Goal: Task Accomplishment & Management: Manage account settings

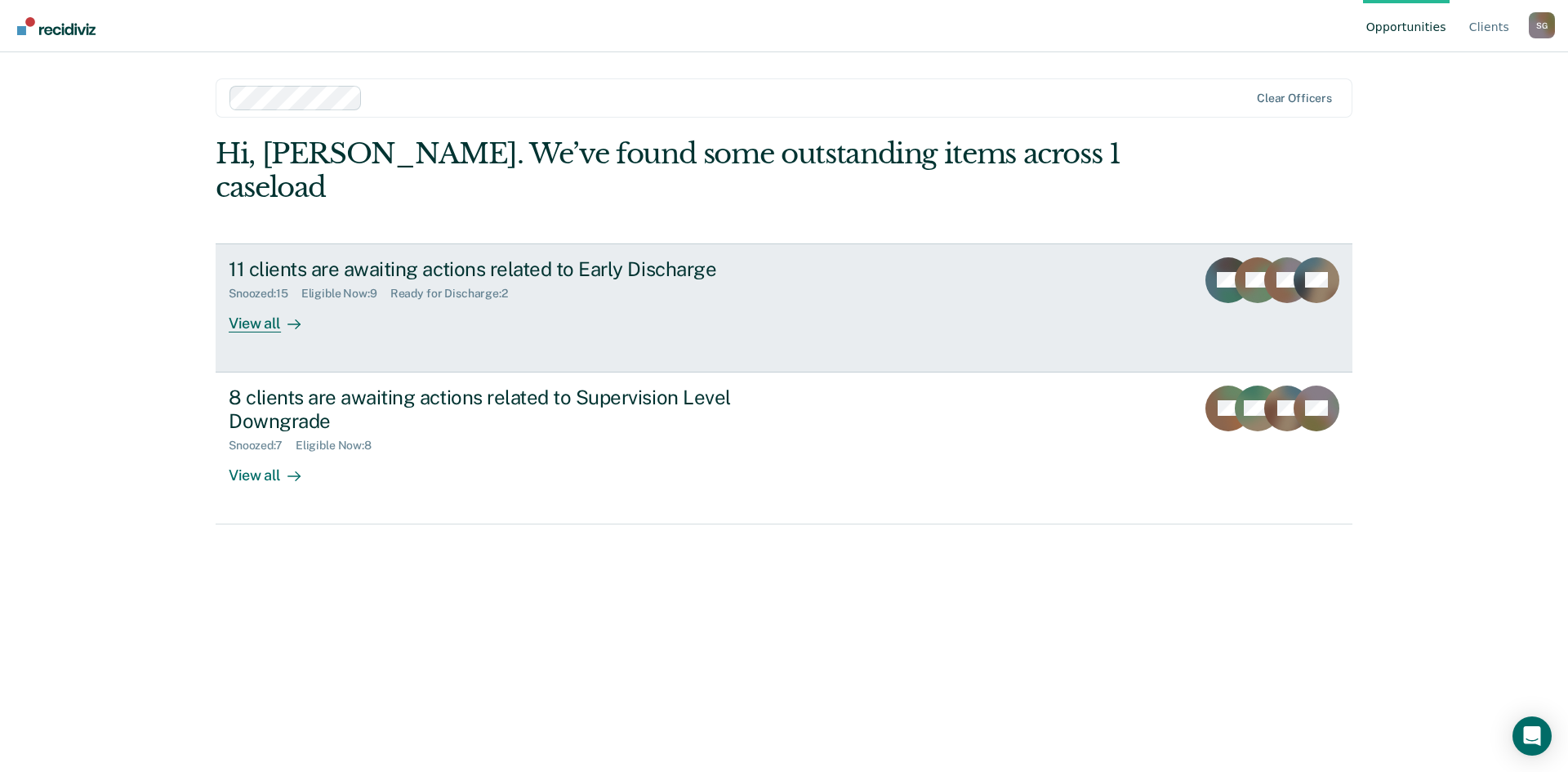
click at [384, 268] on div "11 clients are awaiting actions related to Early Discharge Snoozed : 15 Eligibl…" at bounding box center [535, 294] width 613 height 75
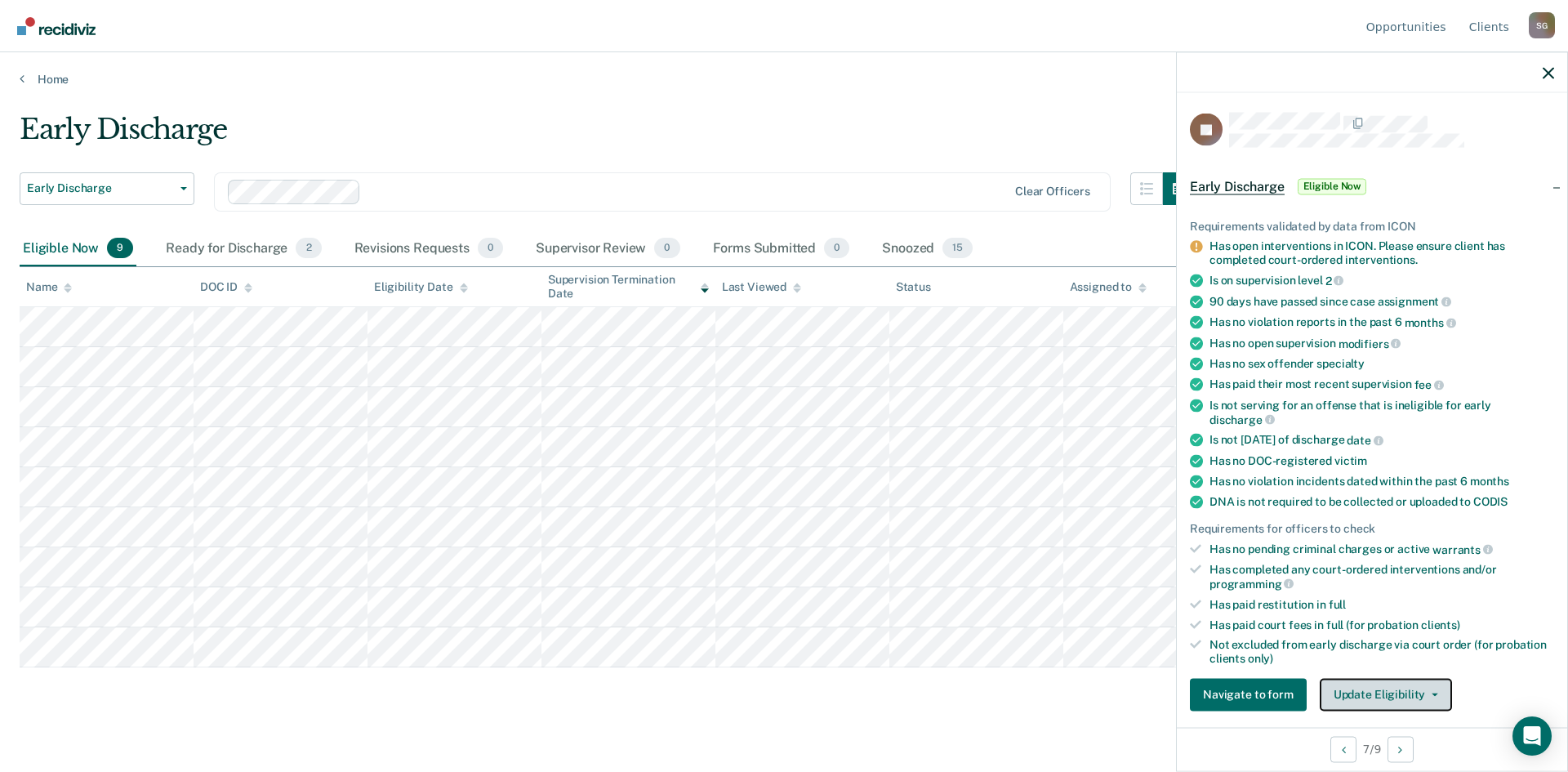
click at [1432, 693] on icon "button" at bounding box center [1435, 695] width 6 height 4
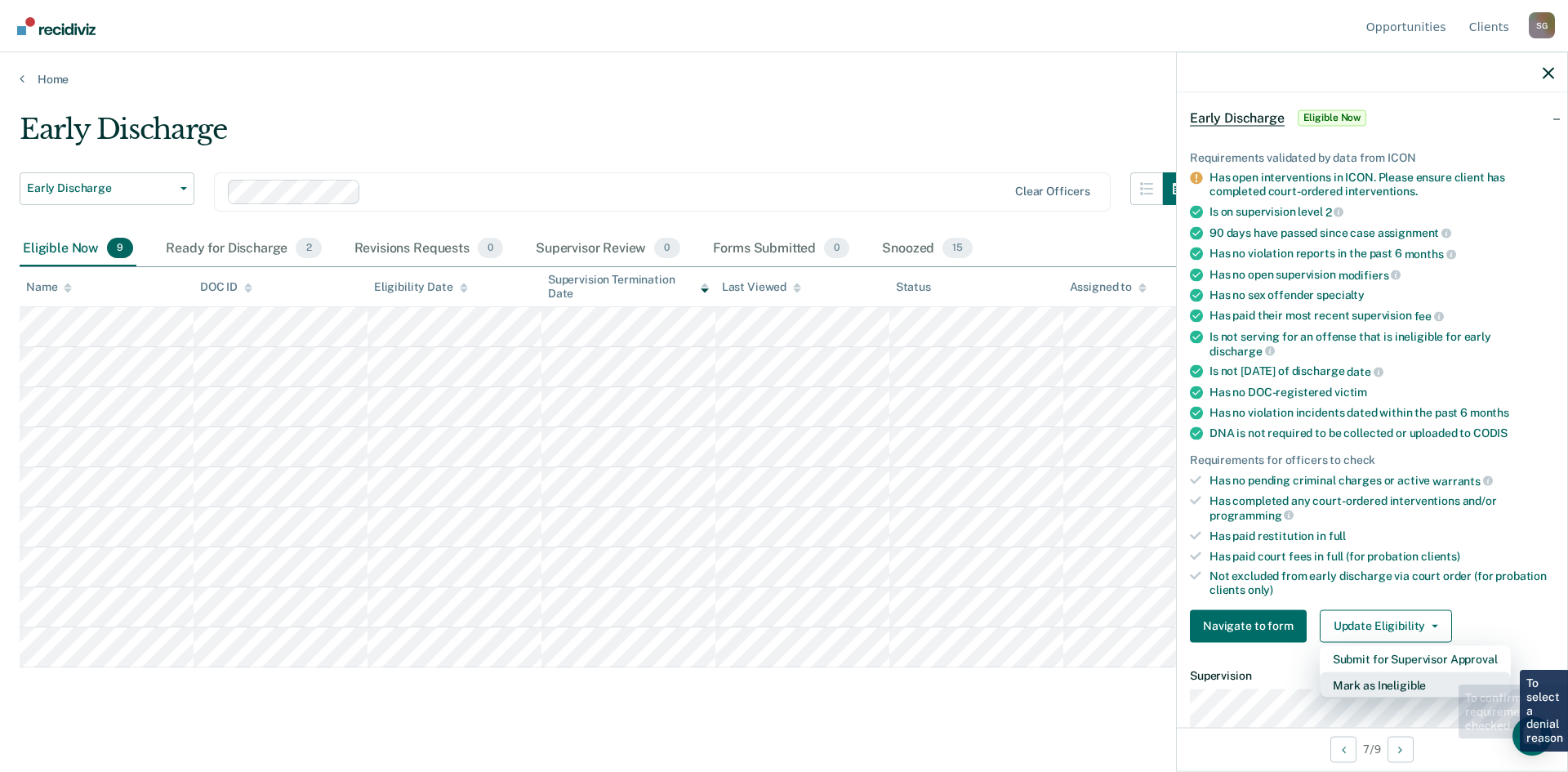
scroll to position [163, 0]
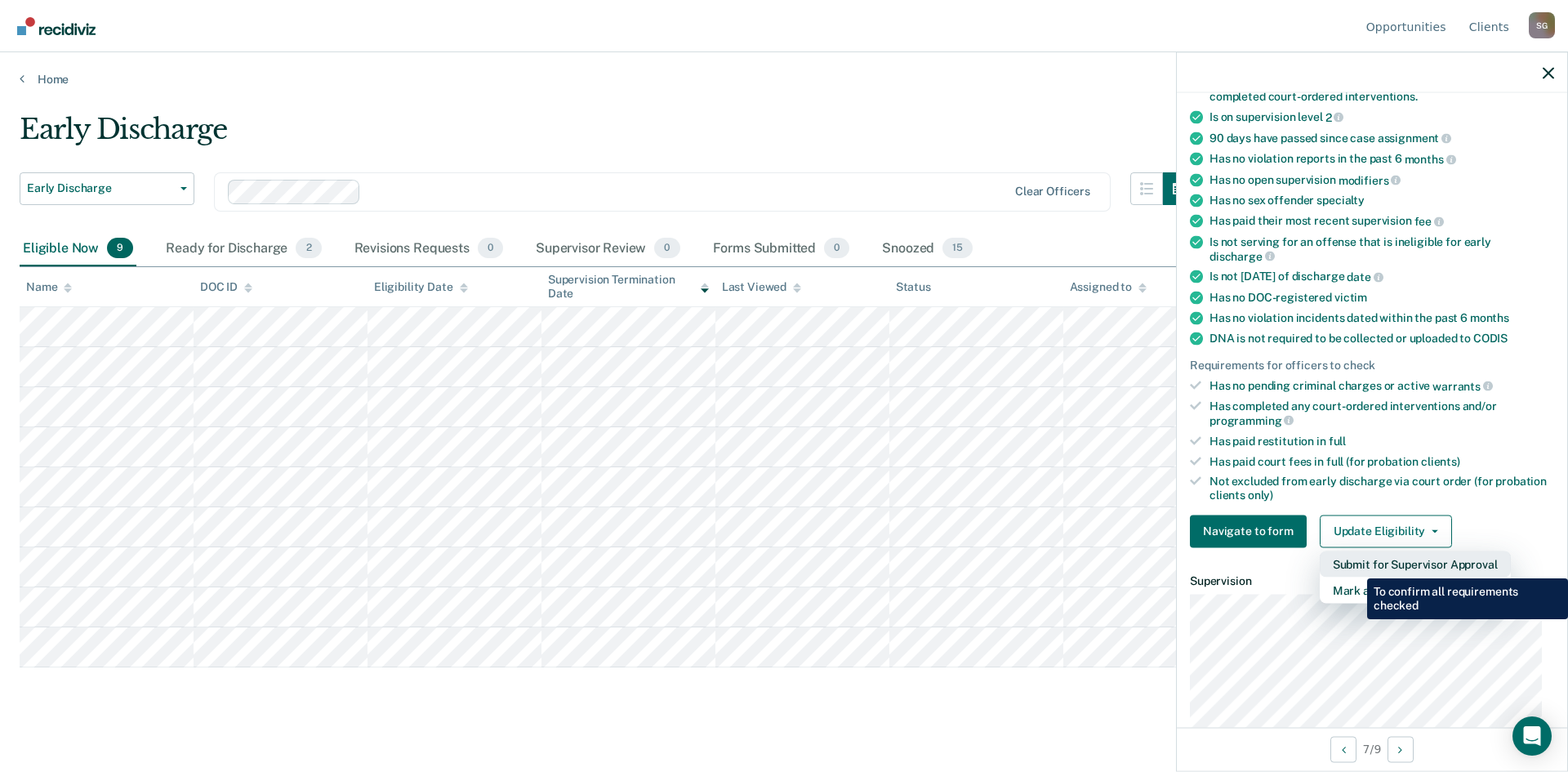
click at [1355, 566] on button "Submit for Supervisor Approval" at bounding box center [1416, 563] width 191 height 26
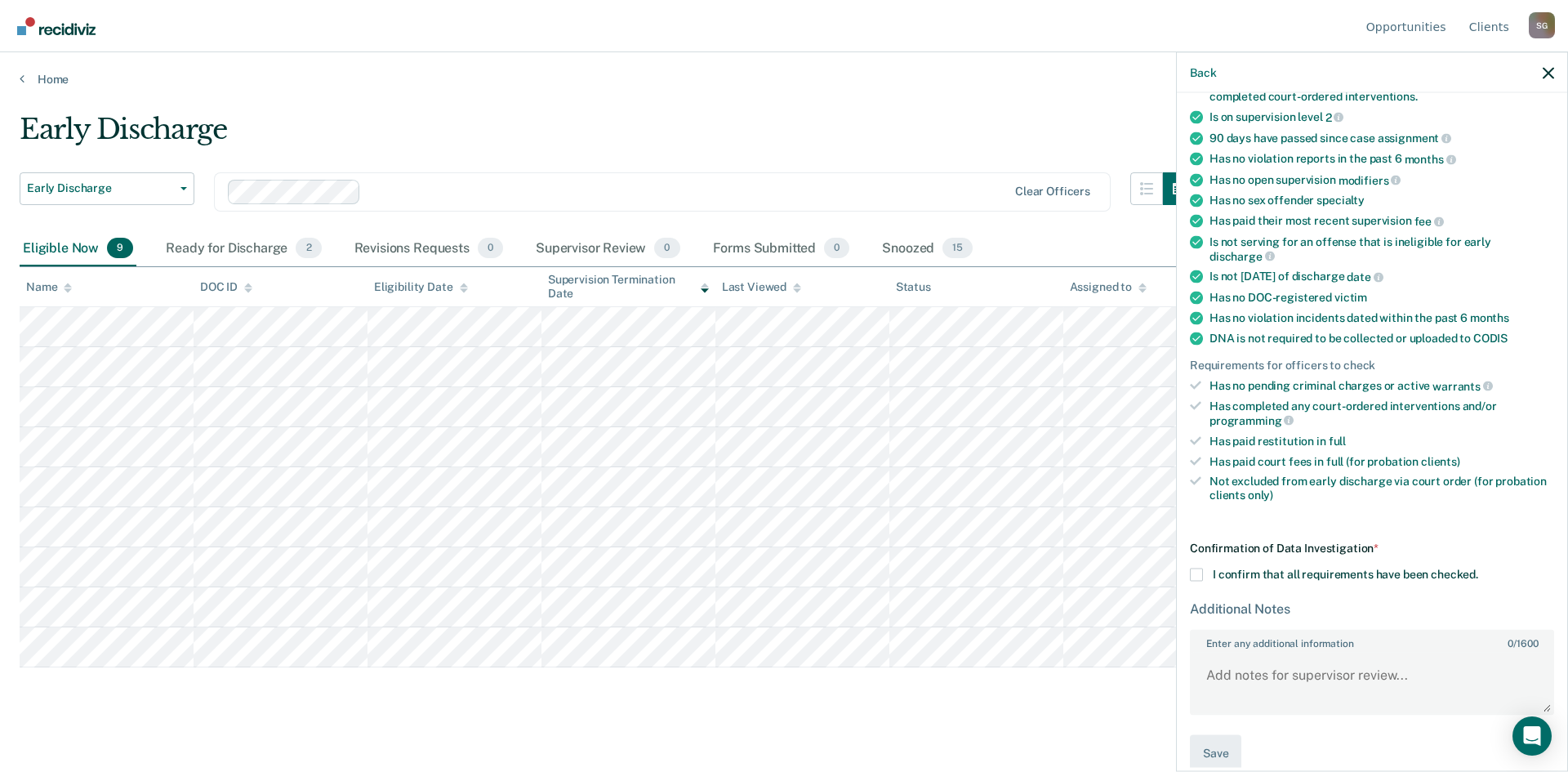
click at [1197, 568] on span at bounding box center [1197, 574] width 13 height 13
click at [1479, 568] on input "I confirm that all requirements have been checked." at bounding box center [1479, 568] width 0 height 0
click at [1213, 656] on textarea "Enter any additional information 0 / 1600" at bounding box center [1372, 683] width 361 height 60
type textarea "Fines and sup fee have been paid in full. Treatment has been completed. A UA wa…"
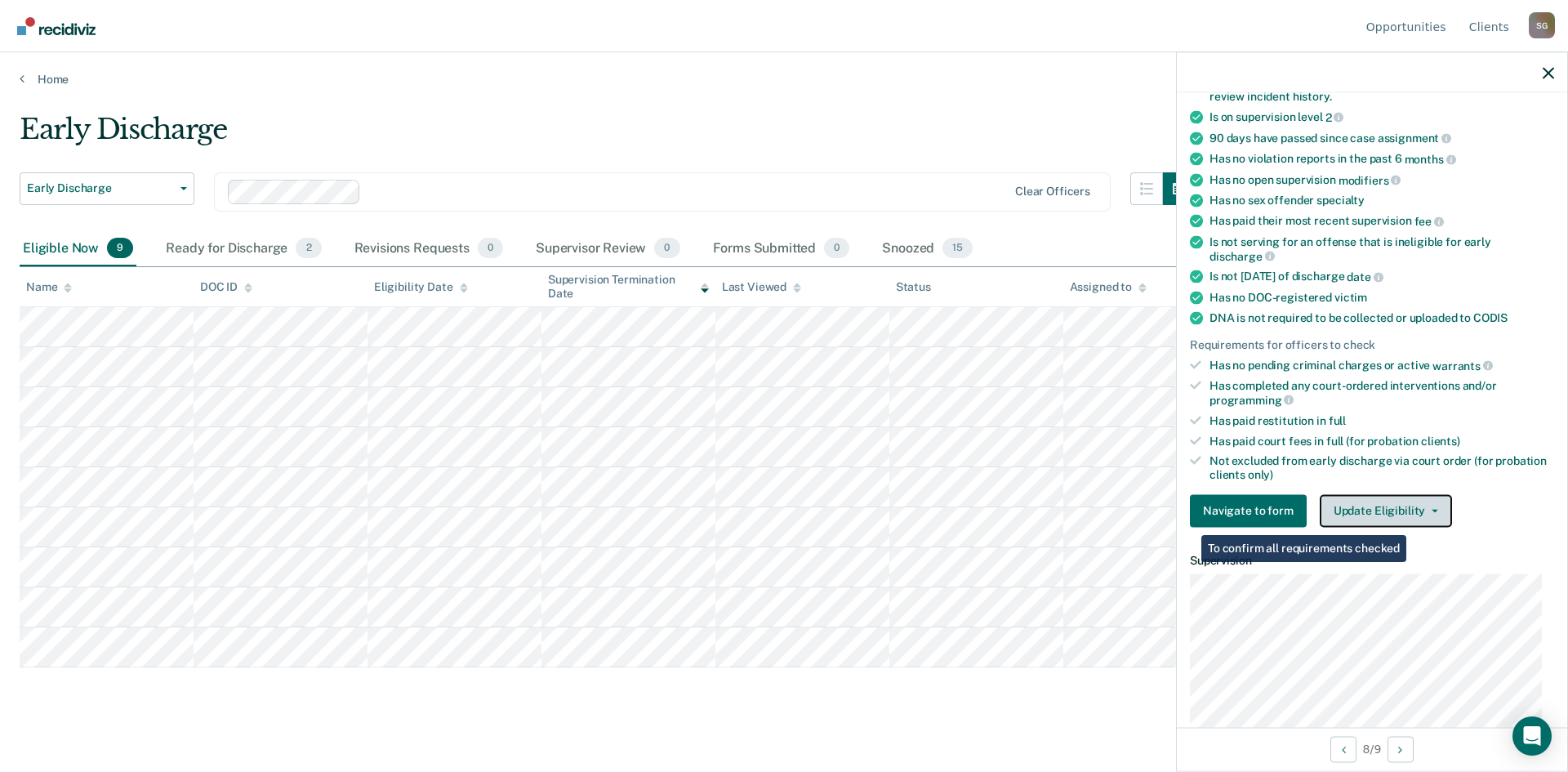
click at [1408, 512] on button "Update Eligibility" at bounding box center [1386, 510] width 132 height 33
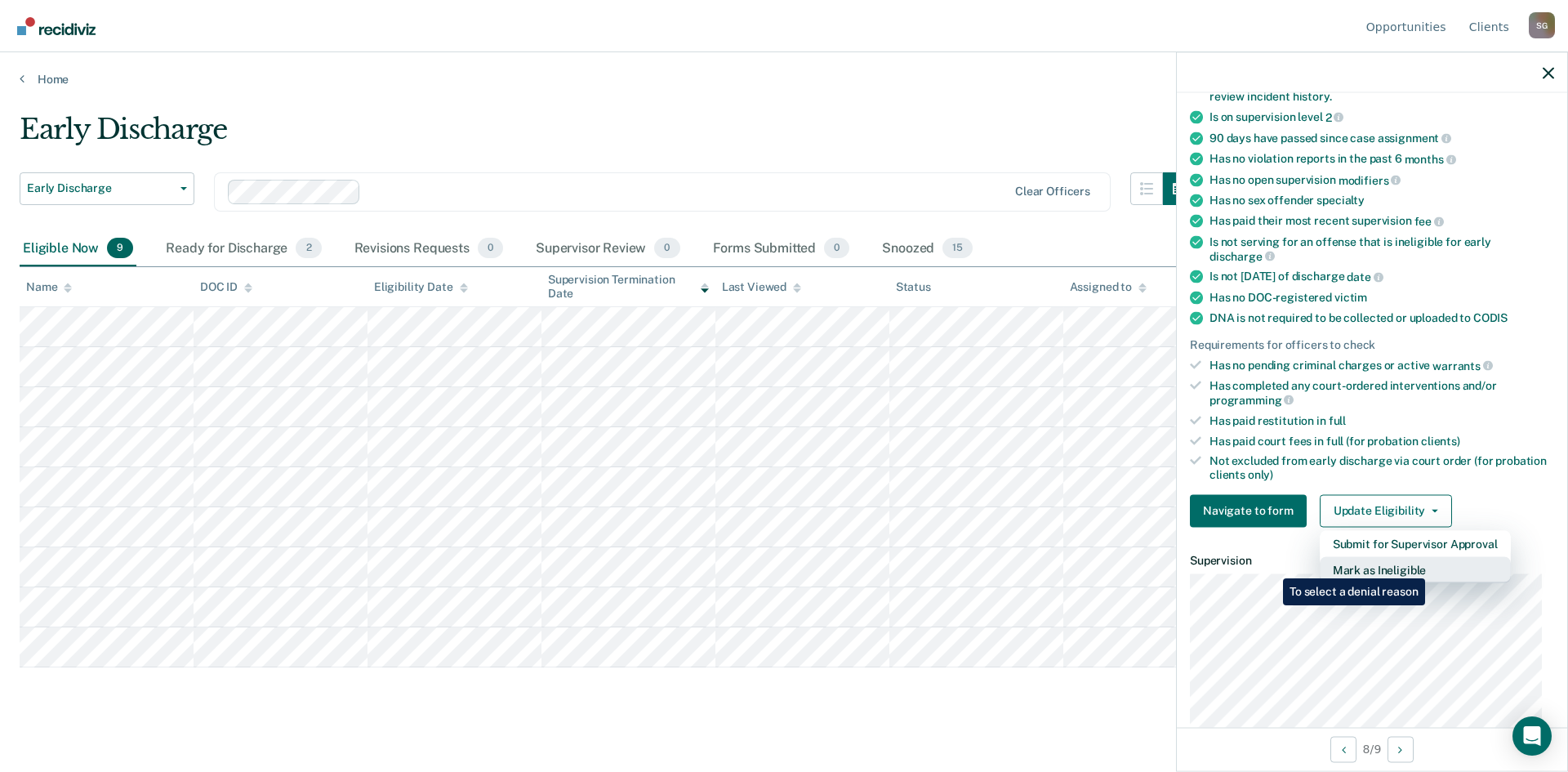
click at [1429, 566] on button "Mark as Ineligible" at bounding box center [1416, 569] width 191 height 26
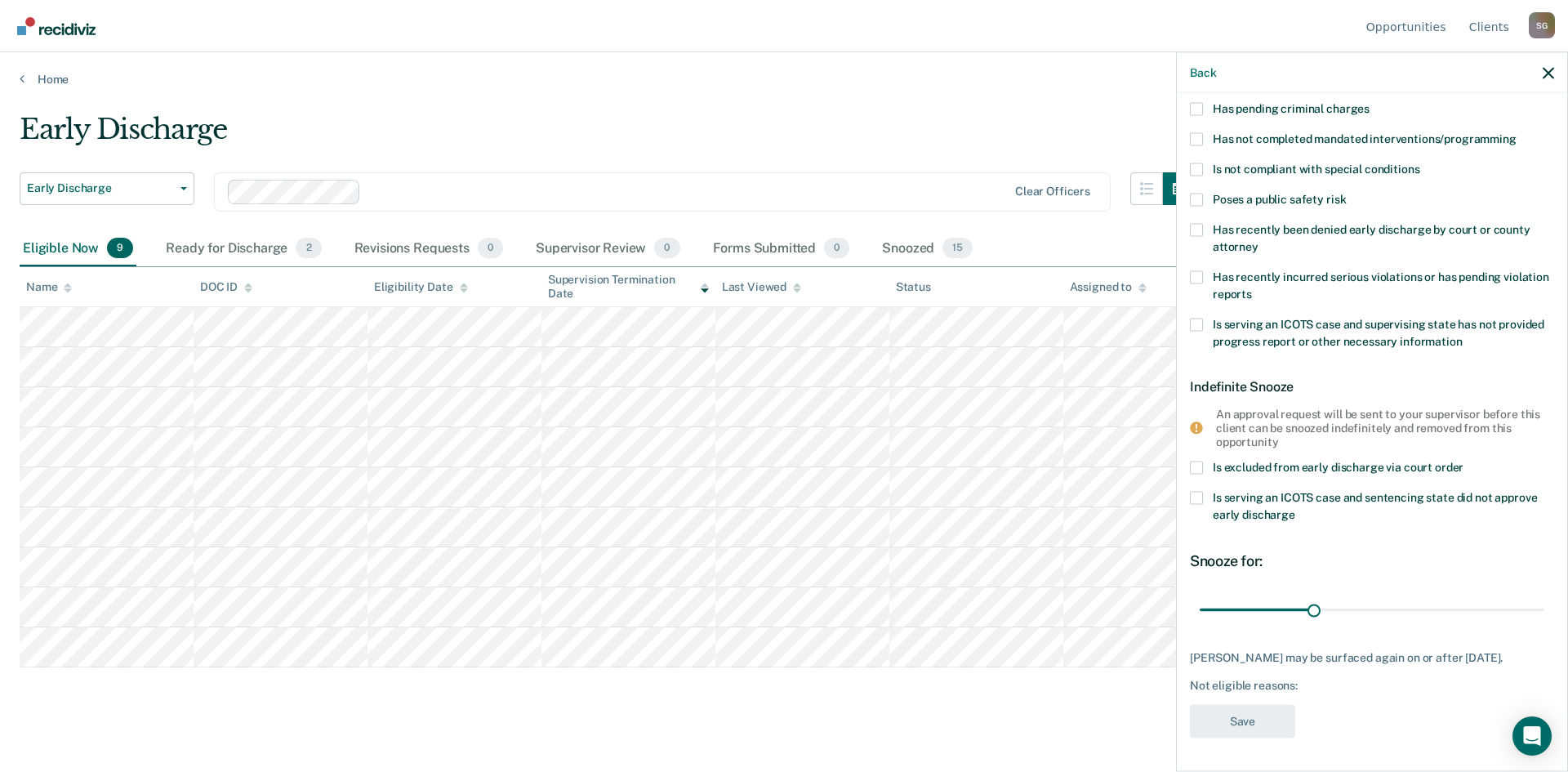
scroll to position [59, 0]
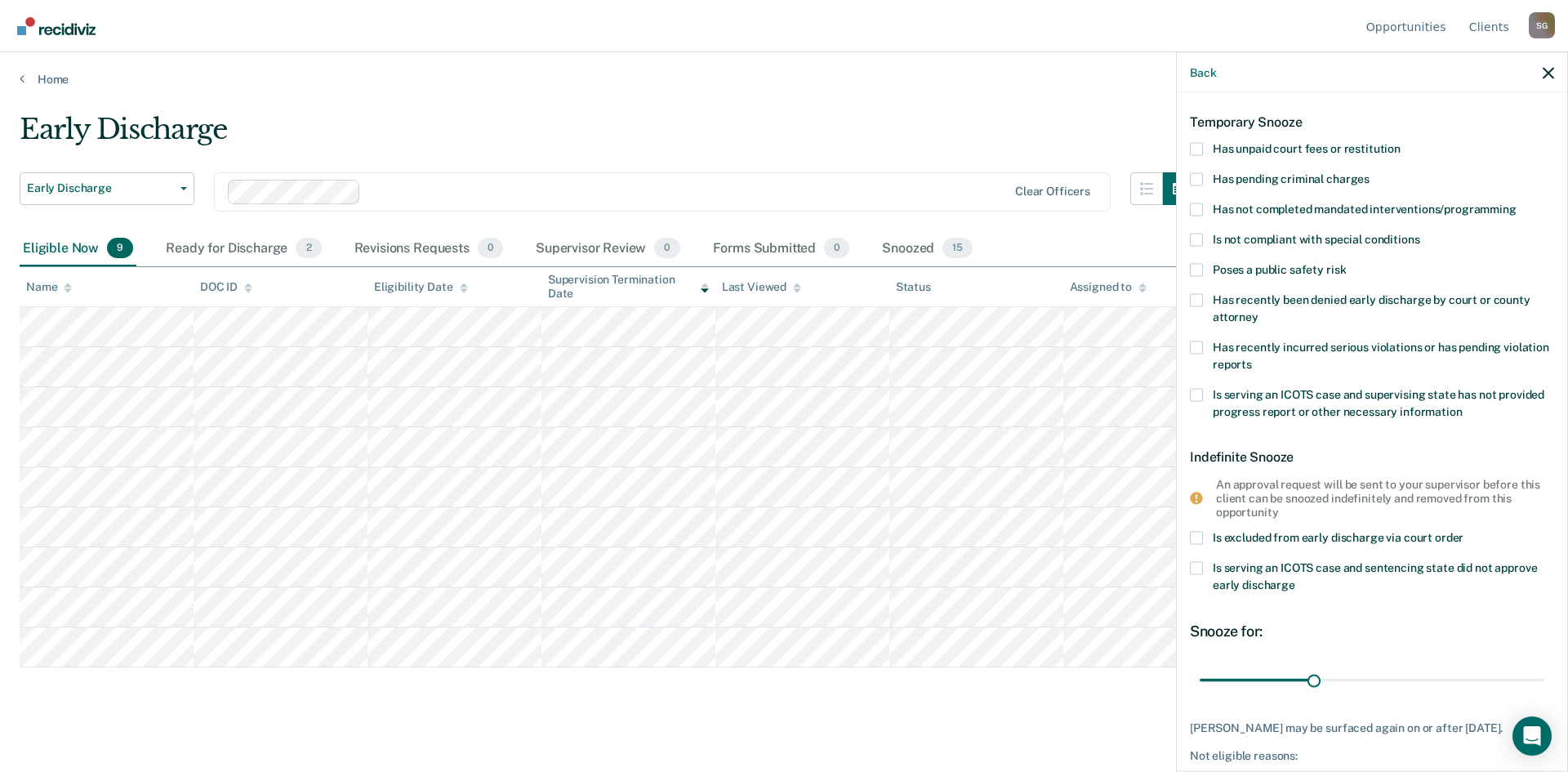
click at [1202, 146] on span at bounding box center [1197, 149] width 13 height 13
click at [1401, 142] on input "Has unpaid court fees or restitution" at bounding box center [1401, 142] width 0 height 0
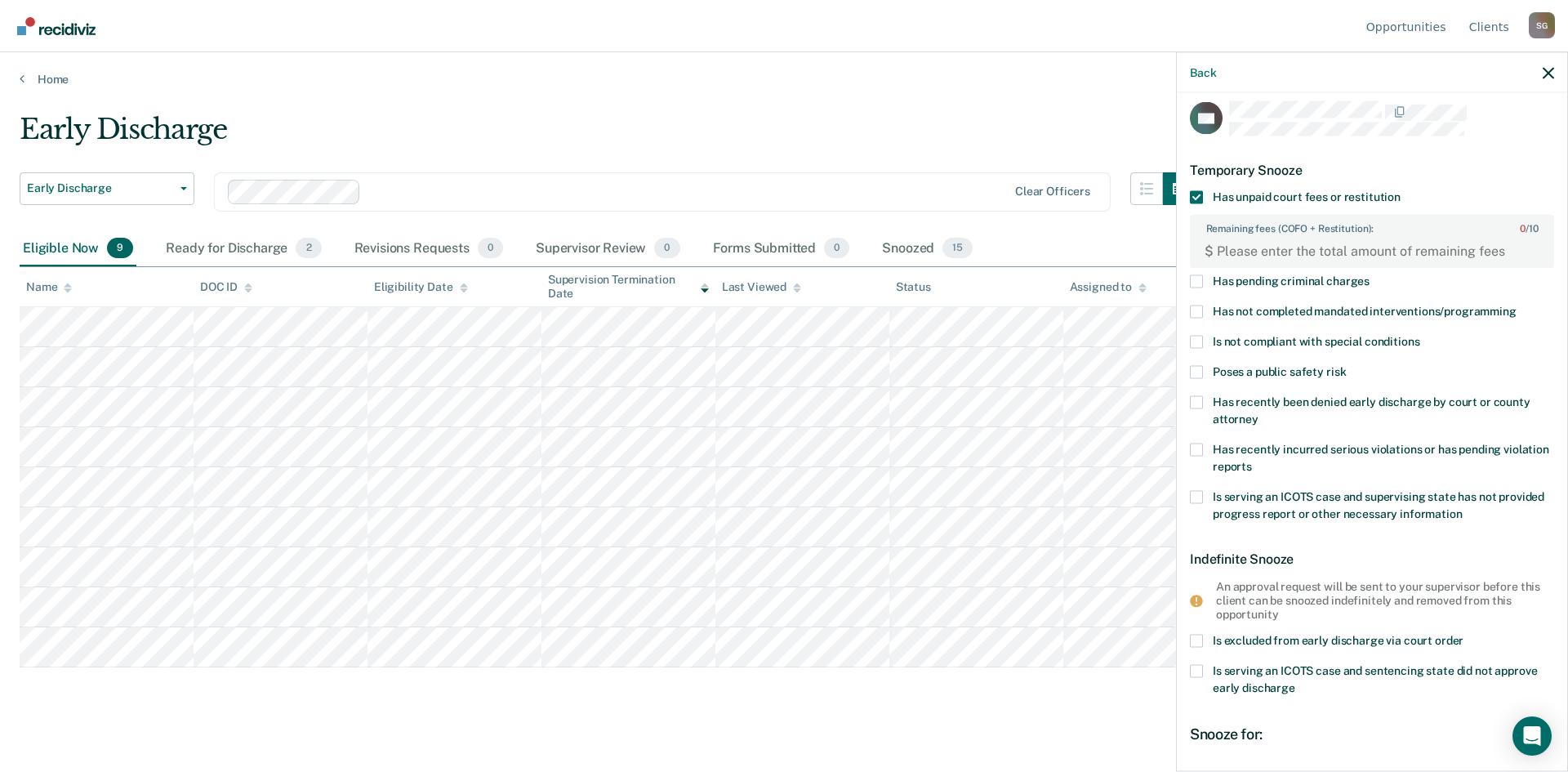
scroll to position [0, 0]
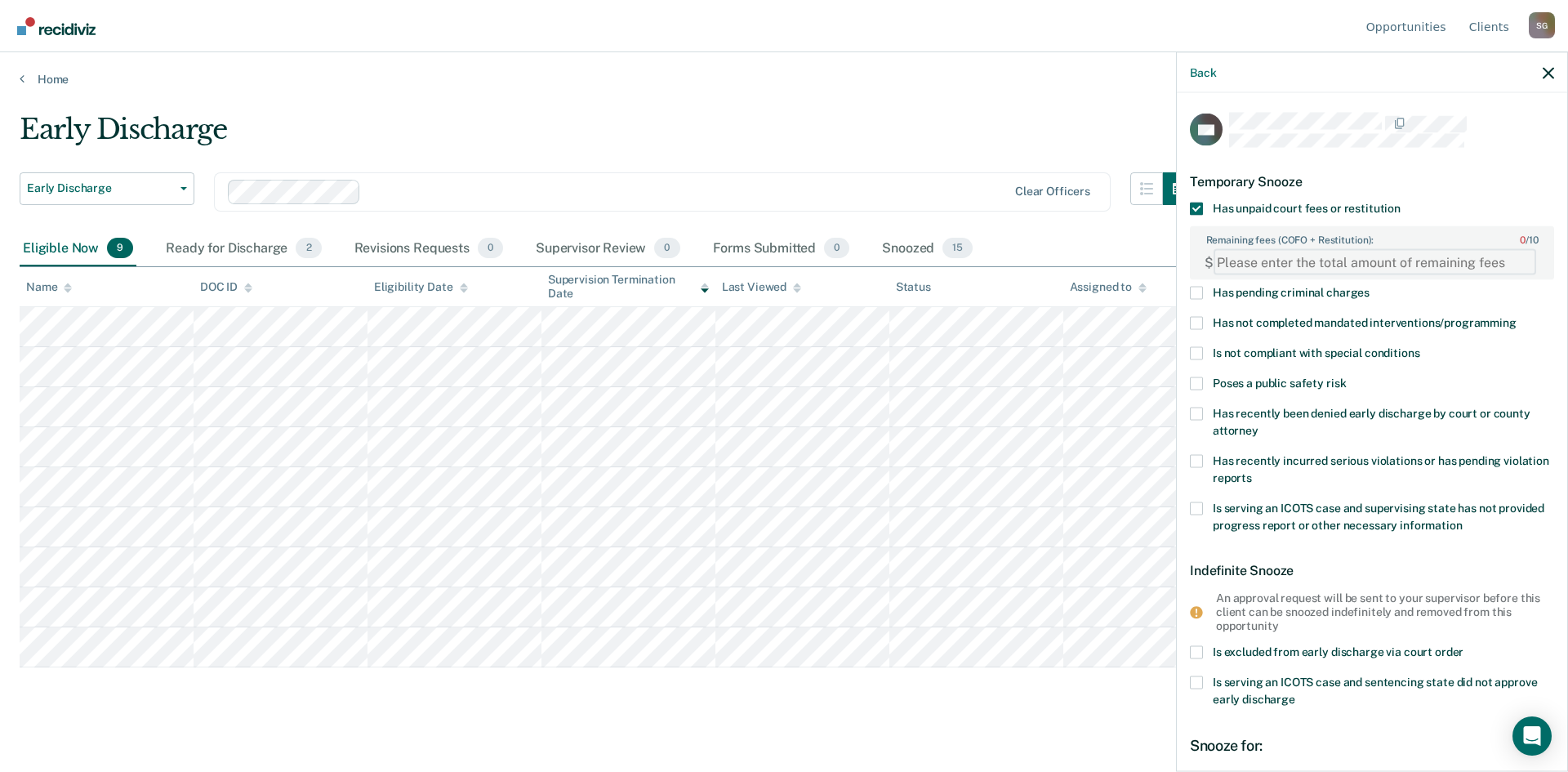
click at [1286, 259] on FEESReasonInput "Remaining fees (COFO + Restitution): 0 / 10" at bounding box center [1375, 262] width 323 height 26
paste FEESReasonInput "665.39"
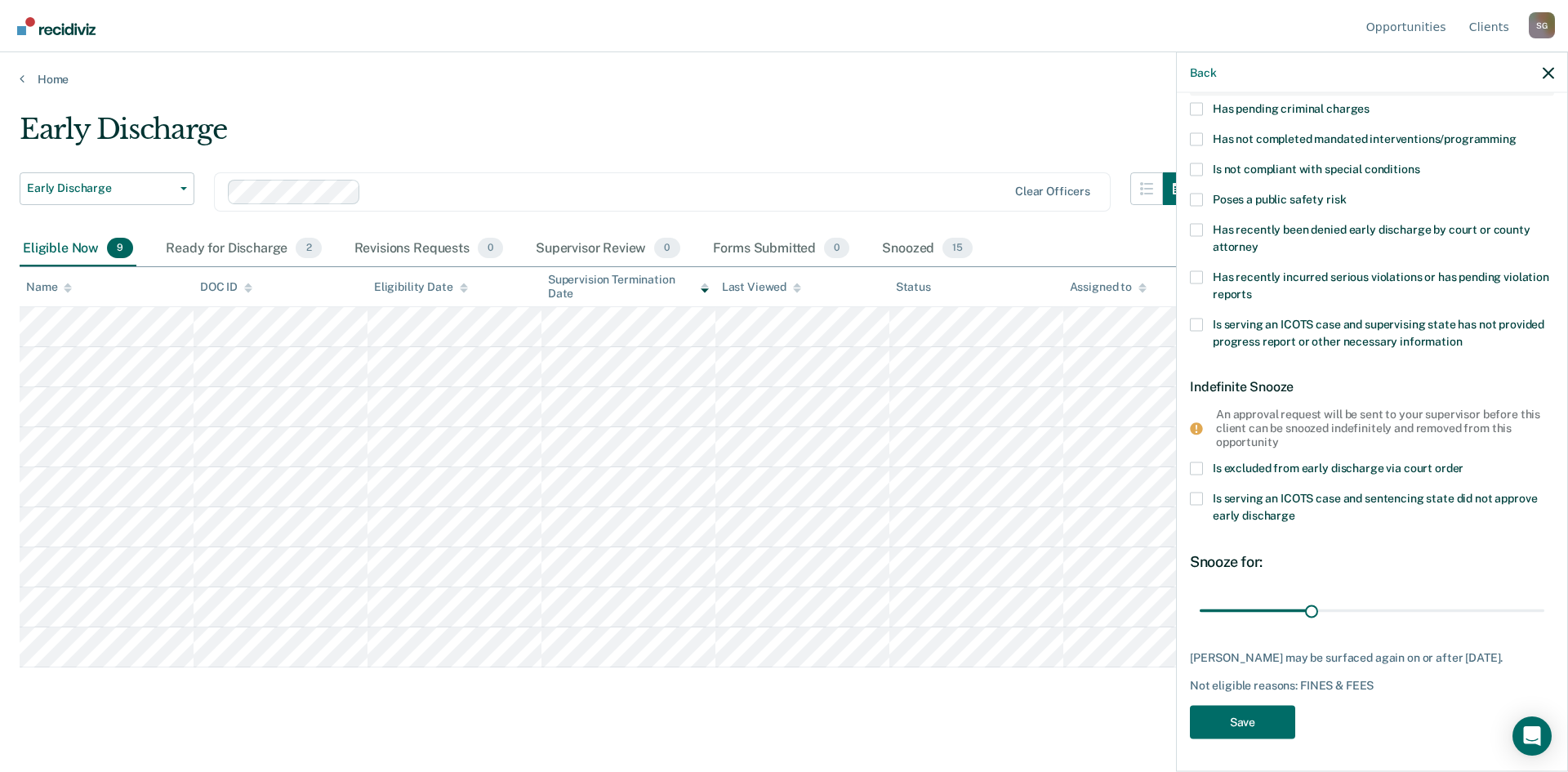
scroll to position [196, 0]
type FEESReasonInput "665.39"
click at [1256, 706] on button "Save" at bounding box center [1243, 721] width 106 height 34
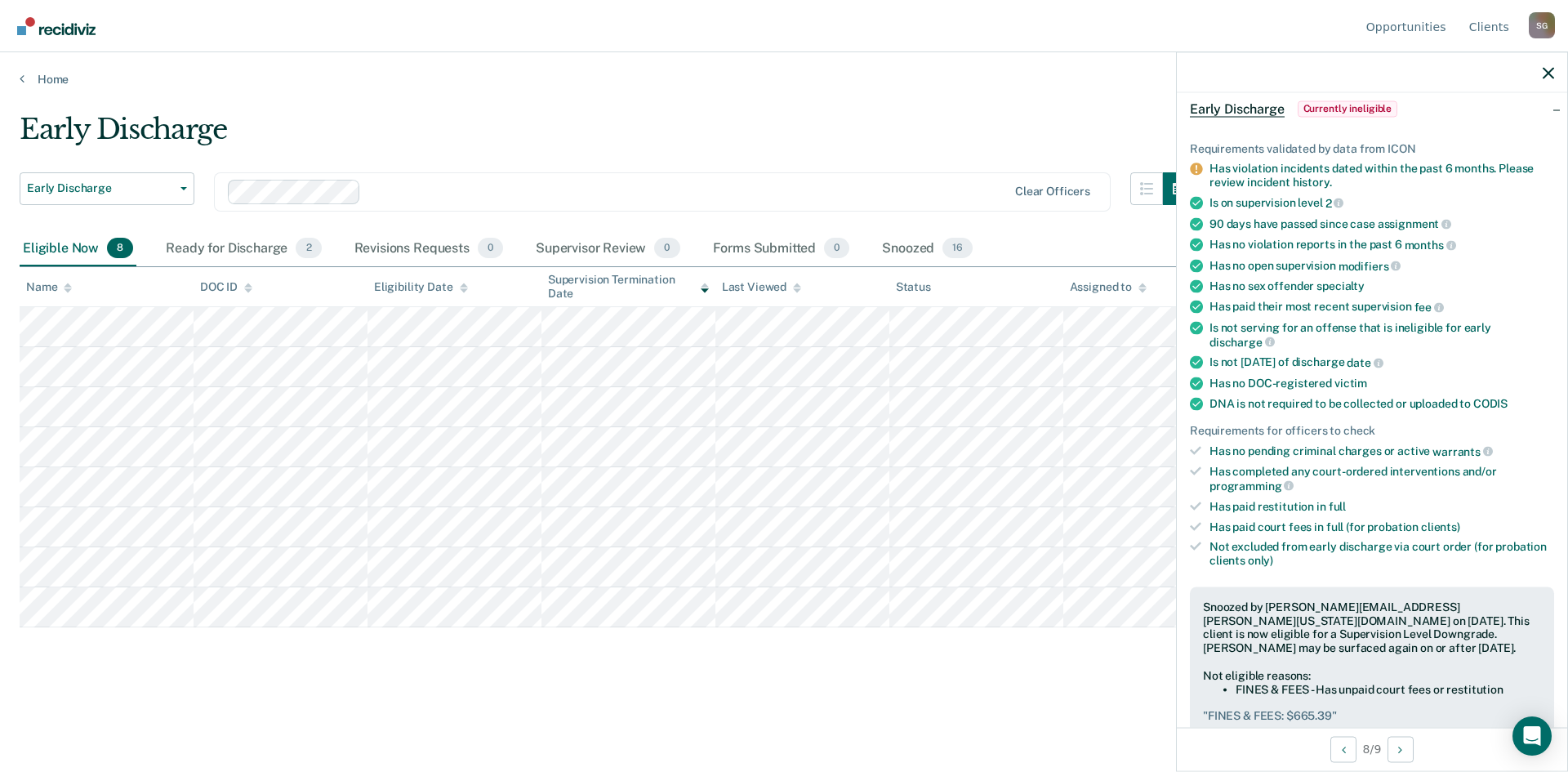
scroll to position [77, 0]
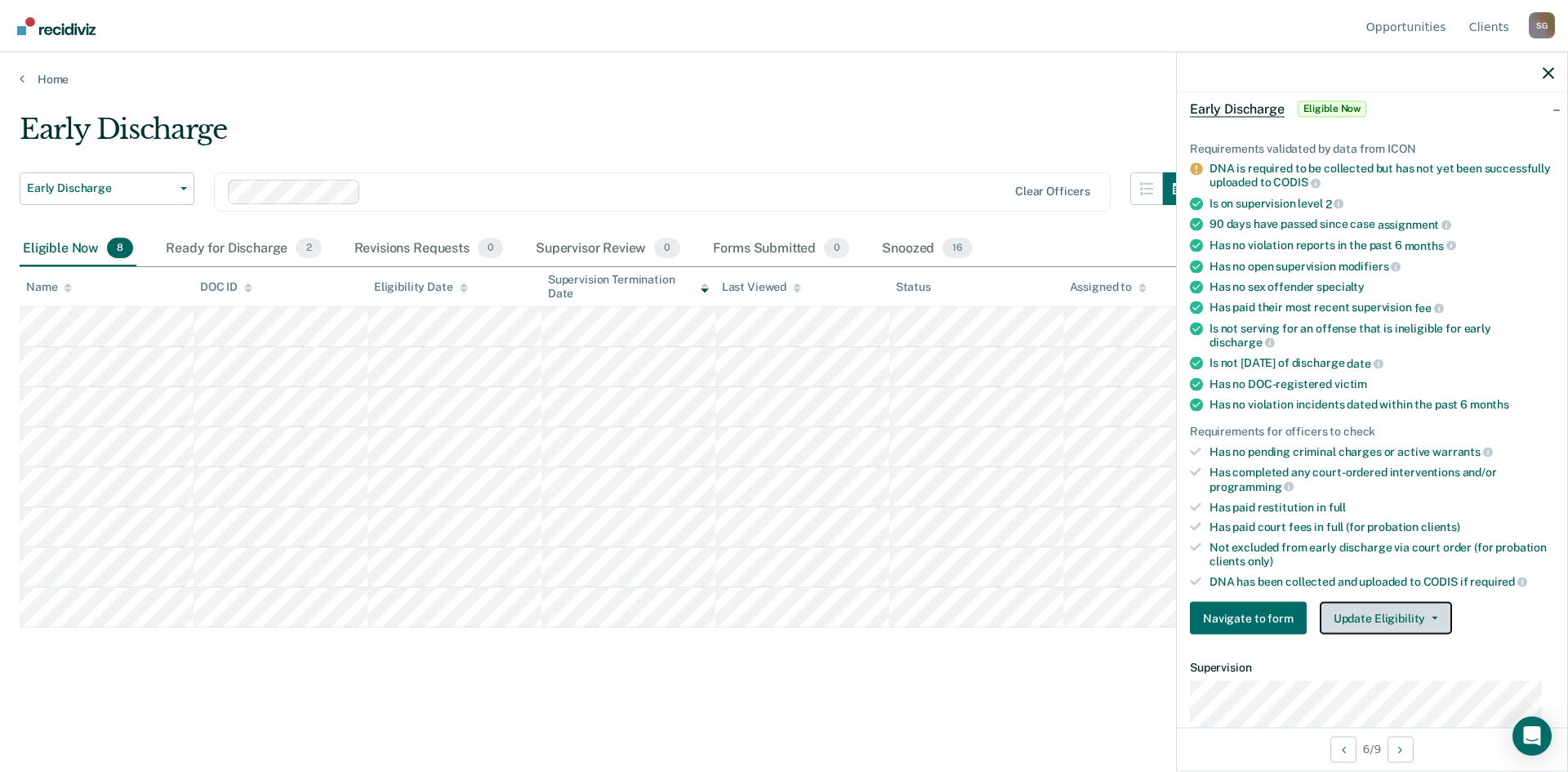
click at [1423, 612] on button "Update Eligibility" at bounding box center [1386, 618] width 132 height 33
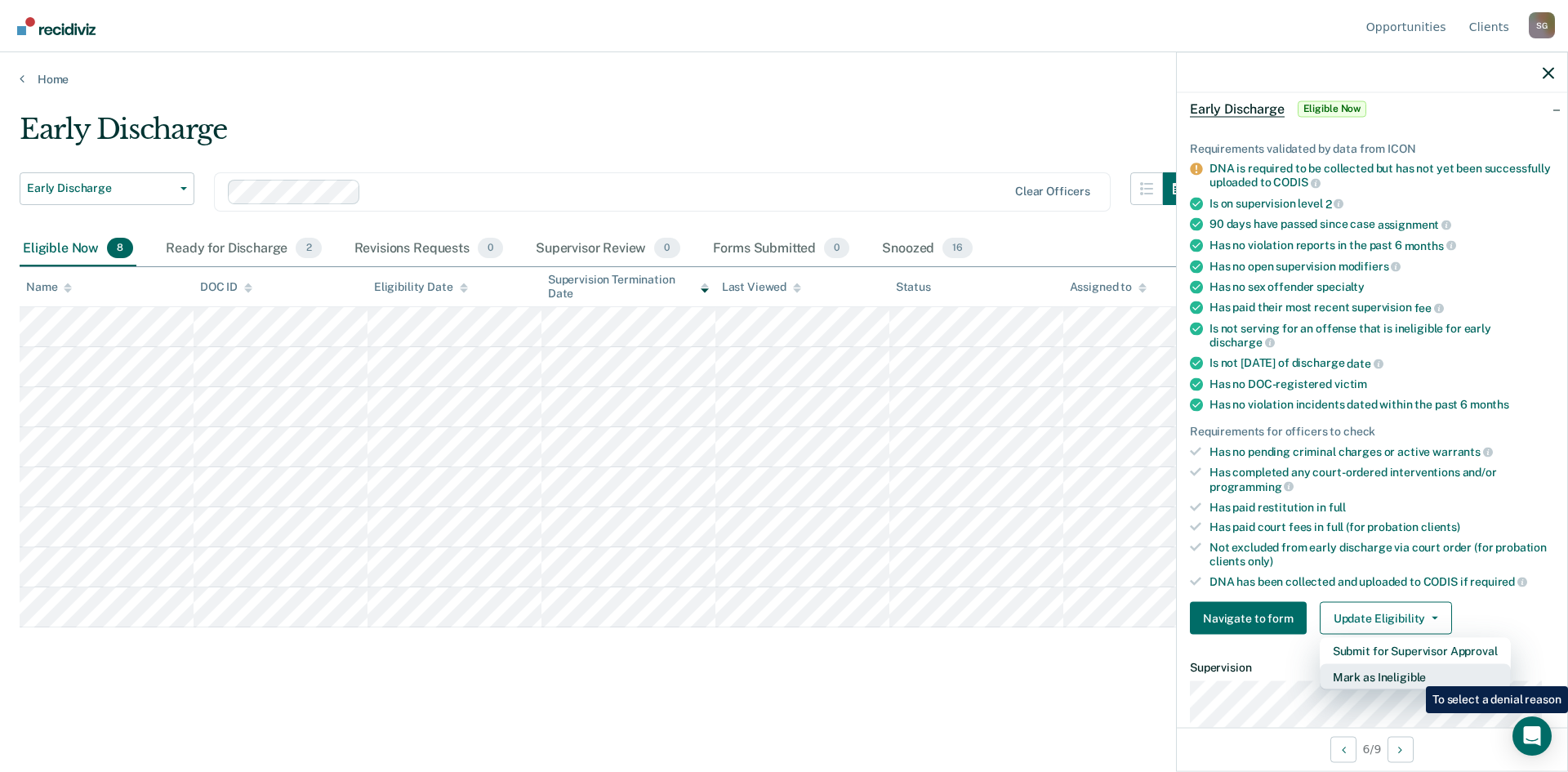
click at [1414, 674] on button "Mark as Ineligible" at bounding box center [1416, 676] width 191 height 26
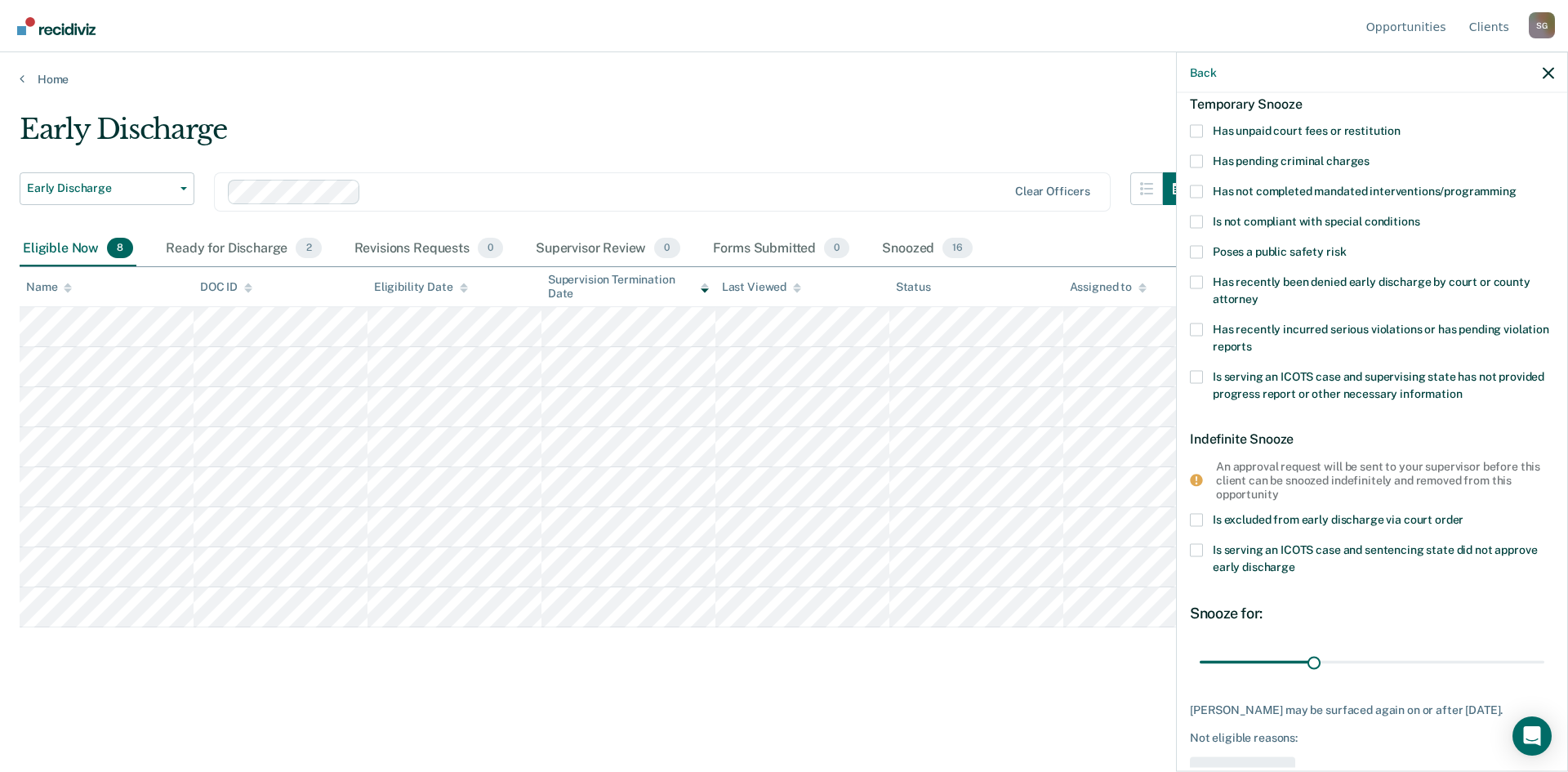
click at [1201, 129] on span at bounding box center [1197, 130] width 13 height 13
click at [1401, 124] on input "Has unpaid court fees or restitution" at bounding box center [1401, 124] width 0 height 0
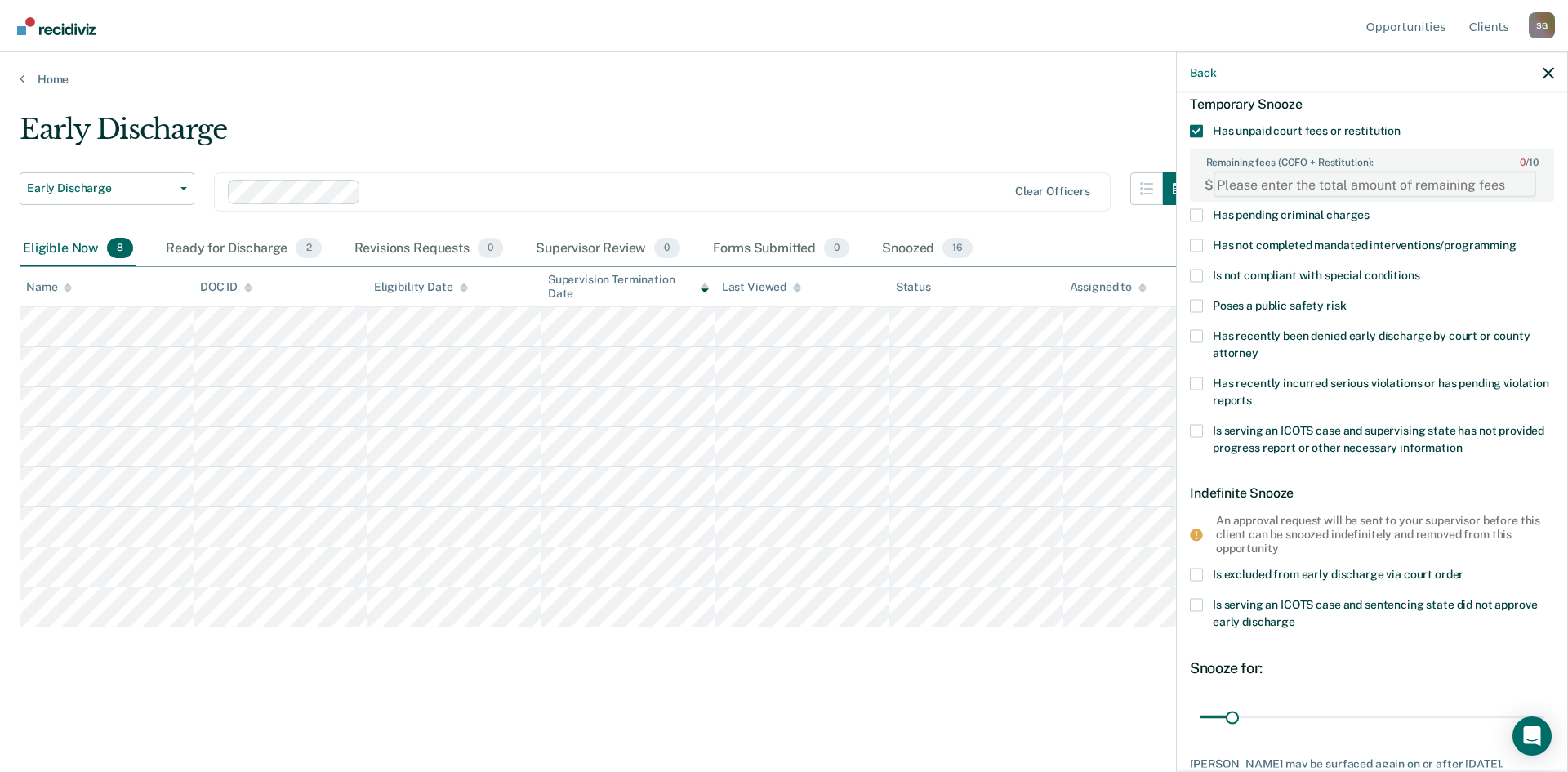
click at [1268, 190] on FEESReasonInput "Remaining fees (COFO + Restitution): 0 / 10" at bounding box center [1375, 184] width 323 height 26
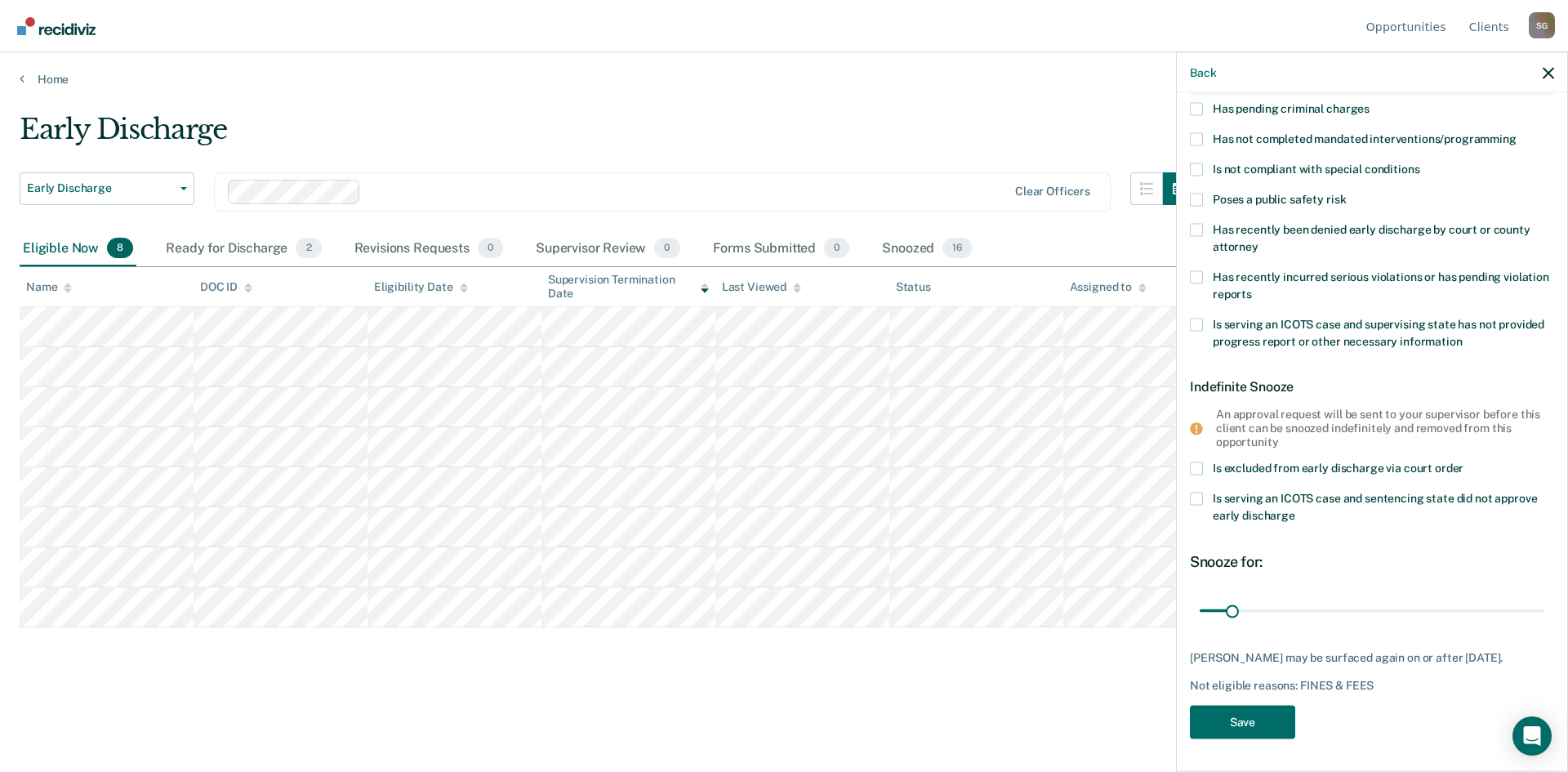
scroll to position [196, 0]
type FEESReasonInput "31.50"
click at [1246, 715] on button "Save" at bounding box center [1243, 721] width 106 height 34
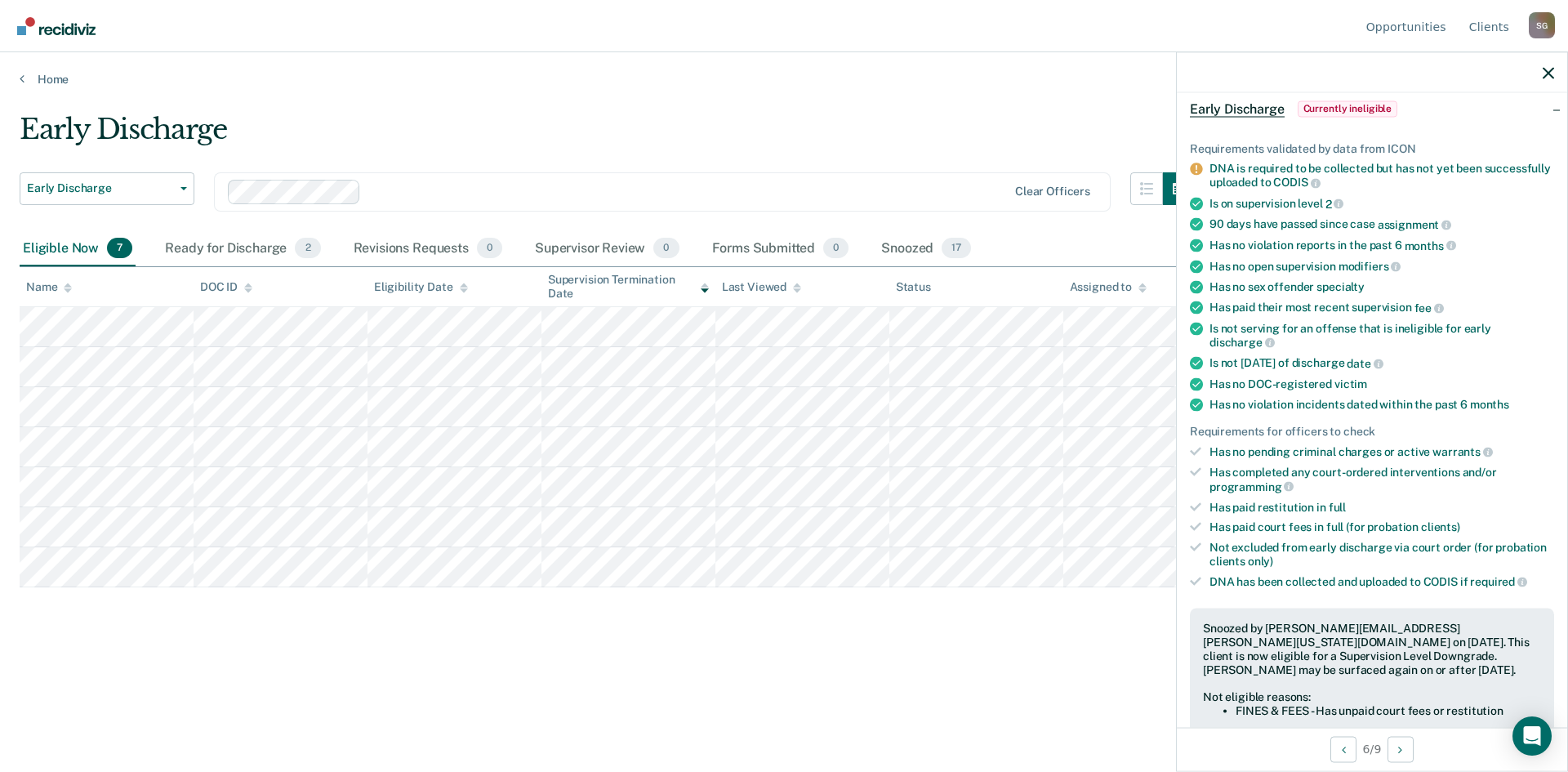
scroll to position [95, 0]
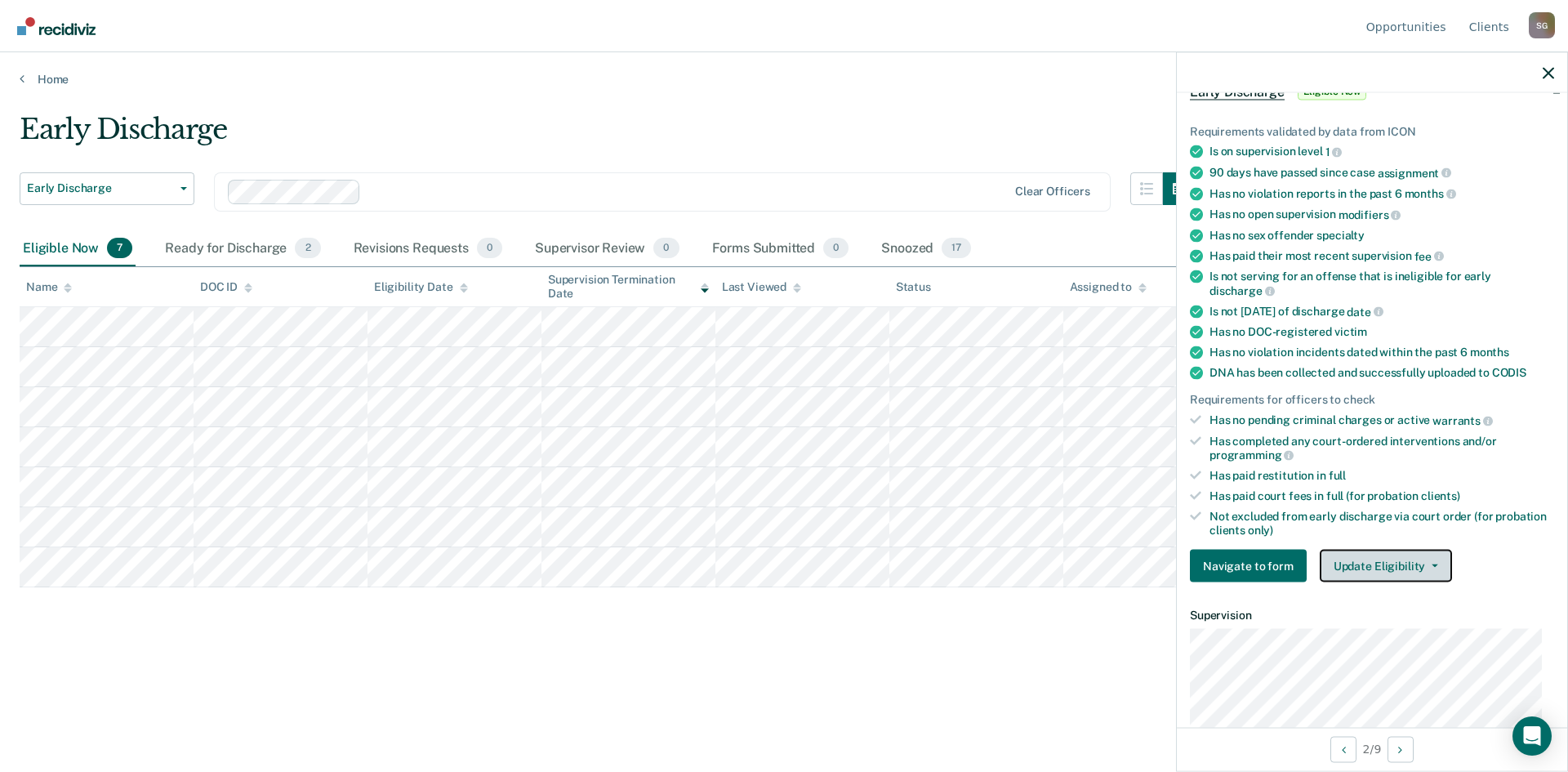
click at [1385, 554] on button "Update Eligibility" at bounding box center [1386, 566] width 132 height 33
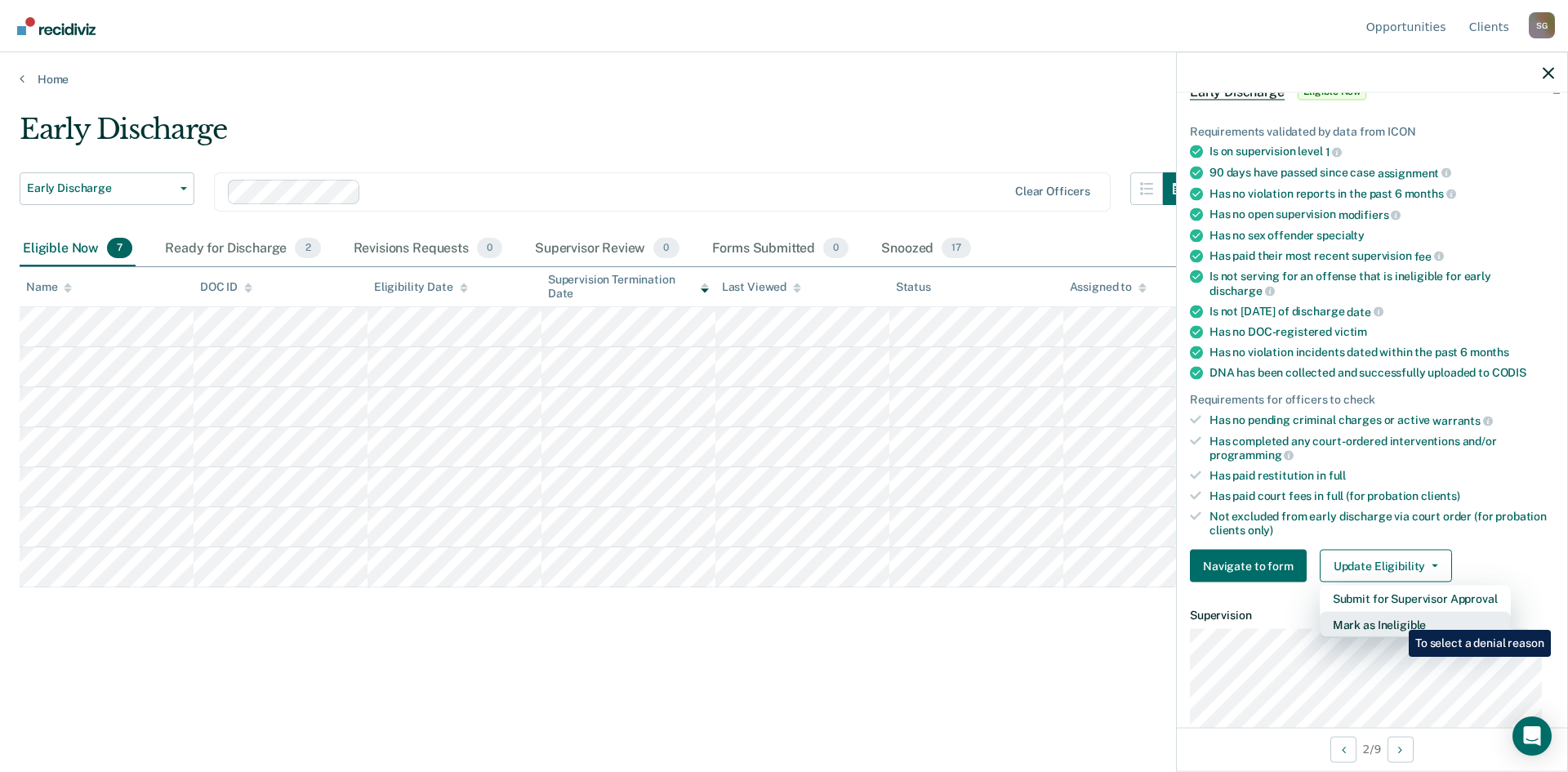
click at [1397, 617] on button "Mark as Ineligible" at bounding box center [1416, 624] width 191 height 26
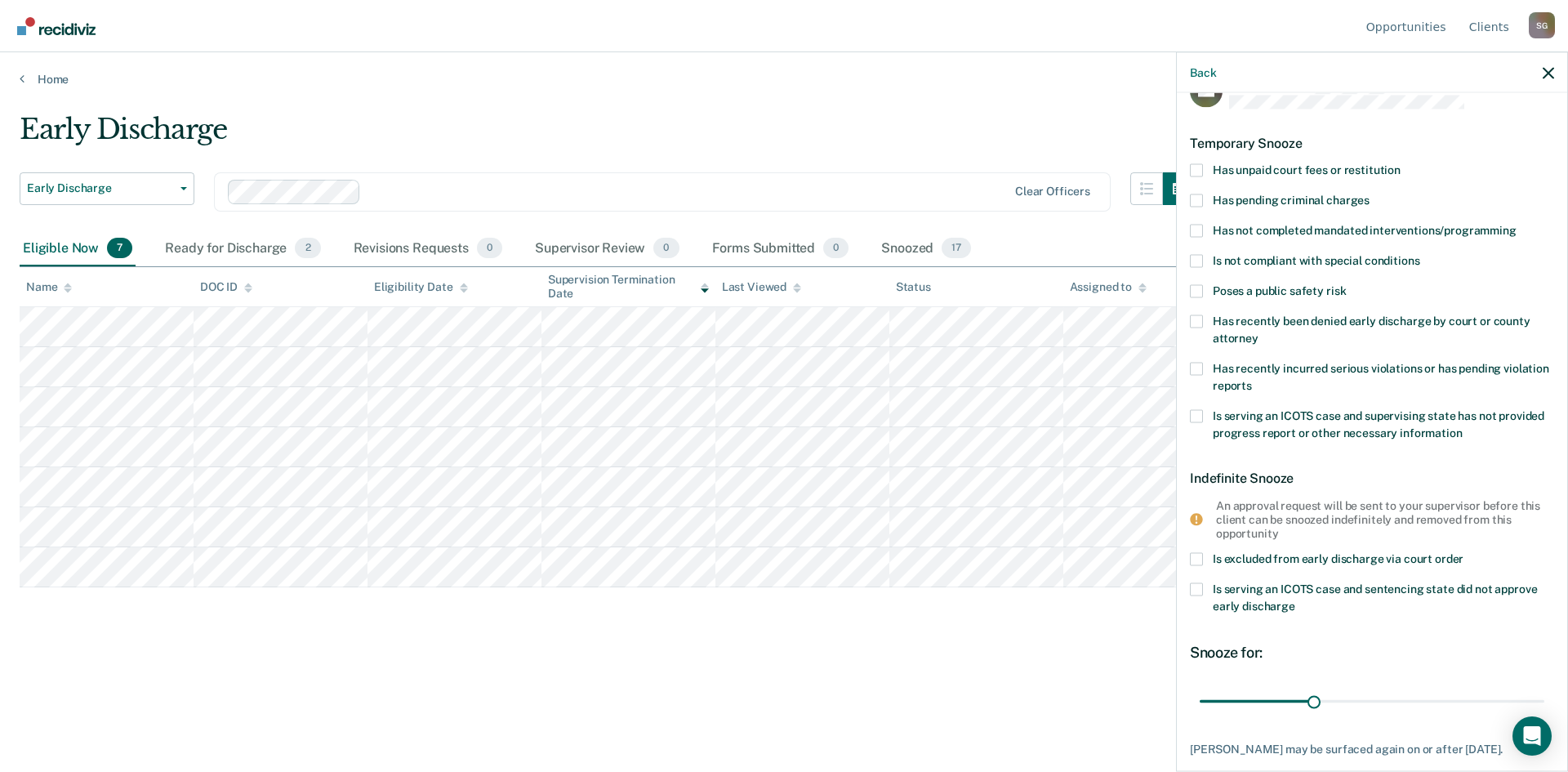
scroll to position [13, 0]
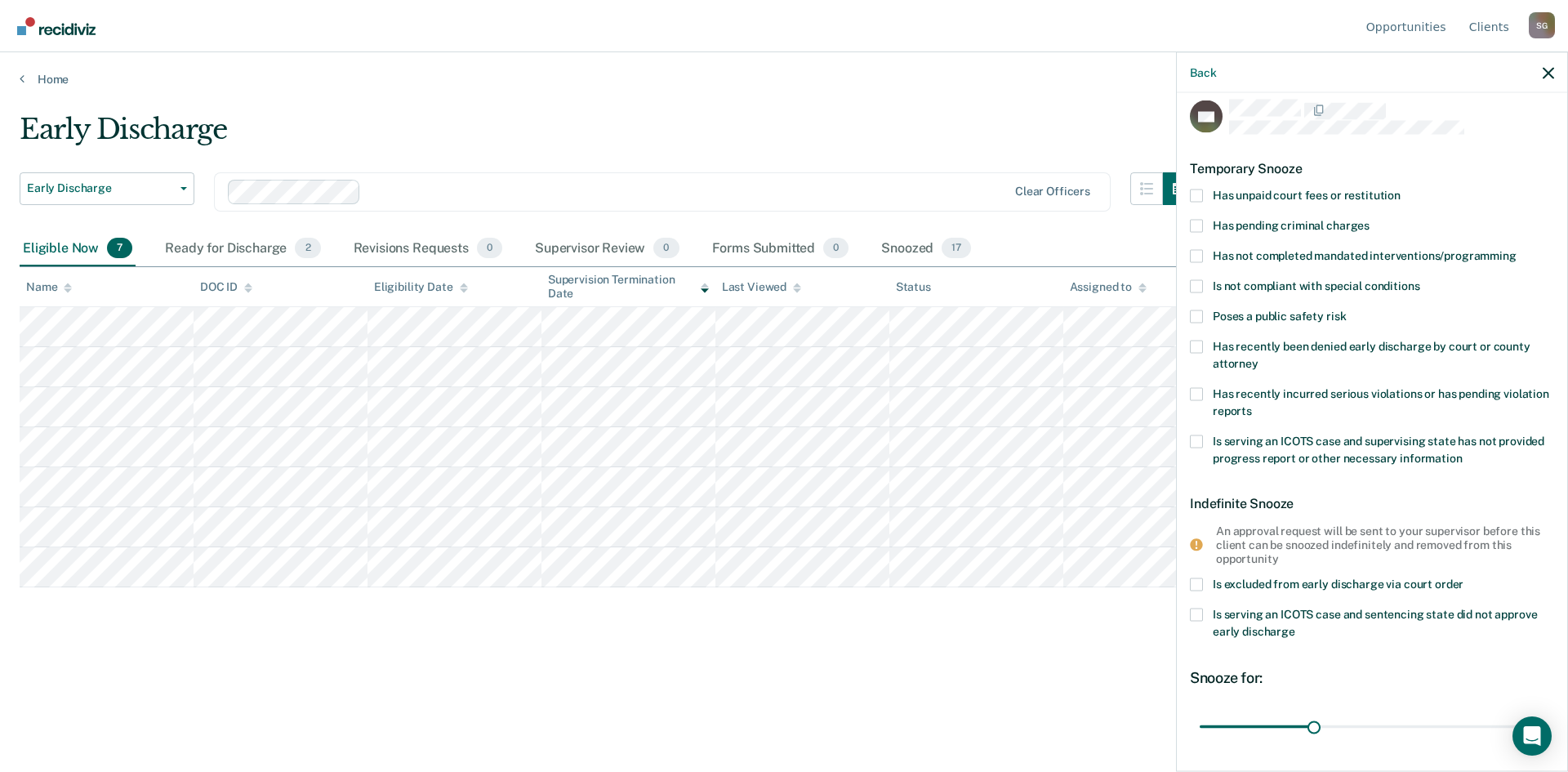
click at [1197, 609] on span at bounding box center [1197, 615] width 13 height 13
click at [1295, 625] on input "Is serving an ICOTS case and sentencing state did not approve early discharge" at bounding box center [1295, 625] width 0 height 0
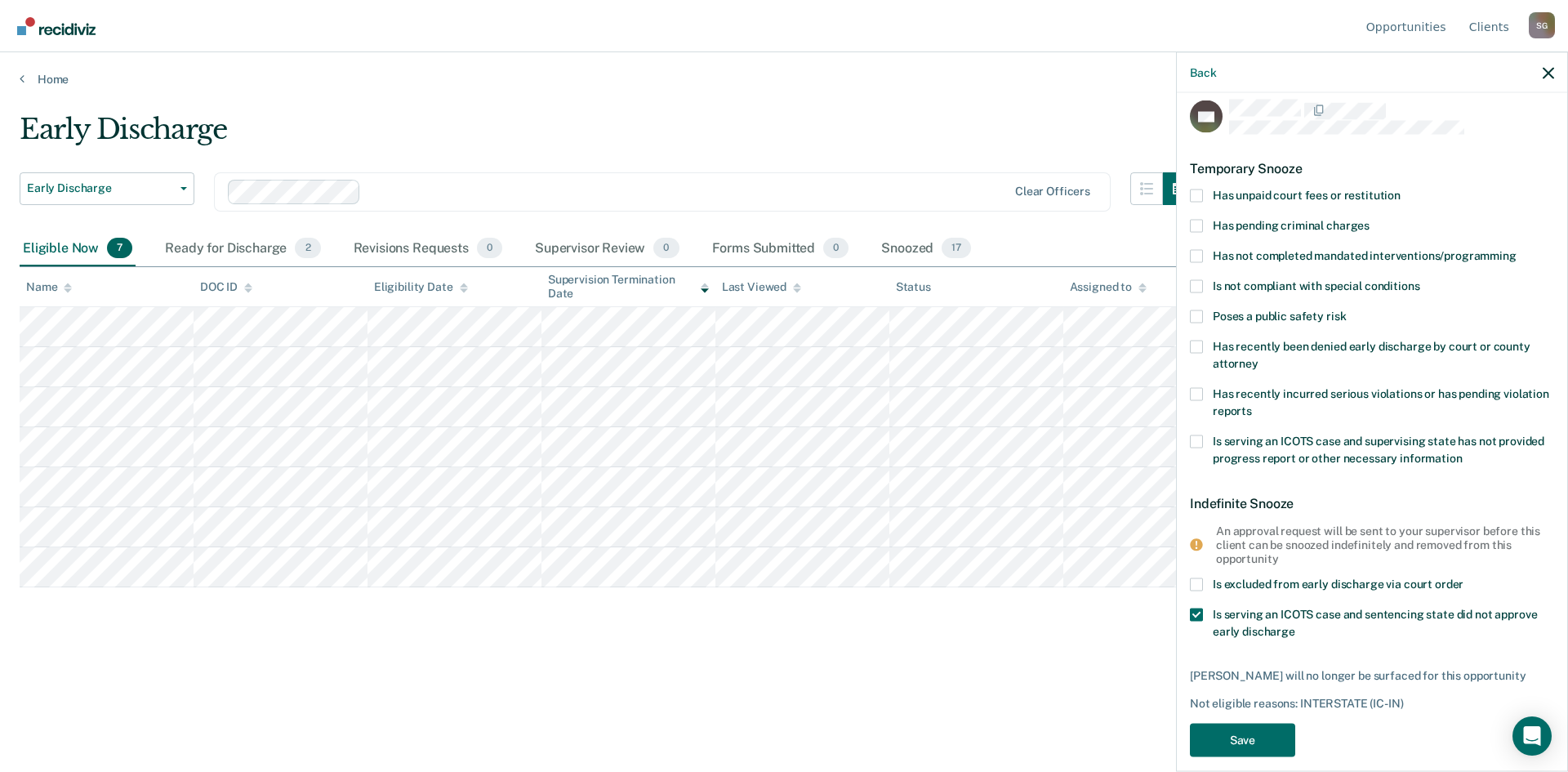
scroll to position [29, 0]
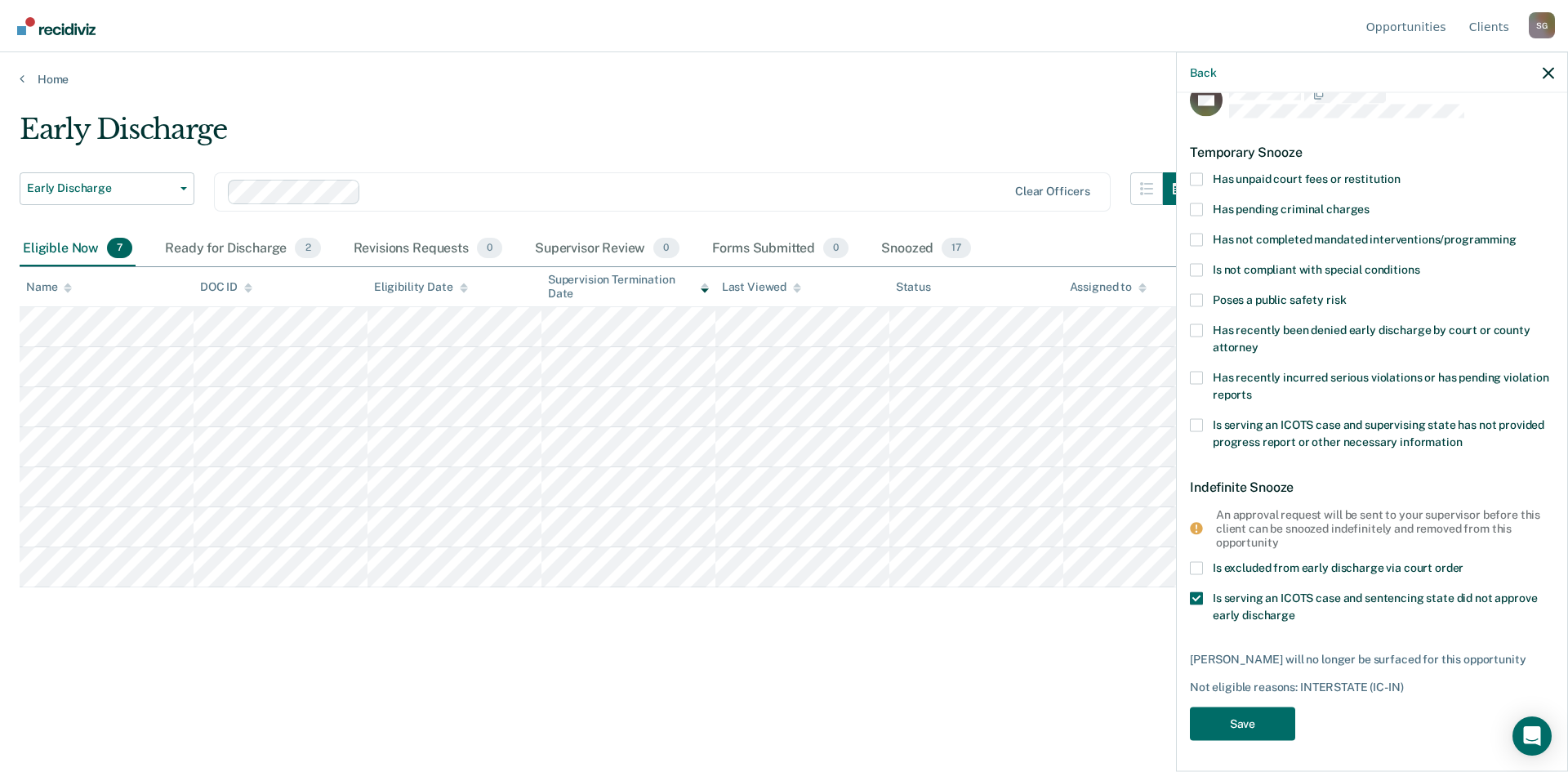
click at [1192, 597] on span at bounding box center [1197, 599] width 13 height 13
click at [1295, 609] on input "Is serving an ICOTS case and sentencing state did not approve early discharge" at bounding box center [1295, 609] width 0 height 0
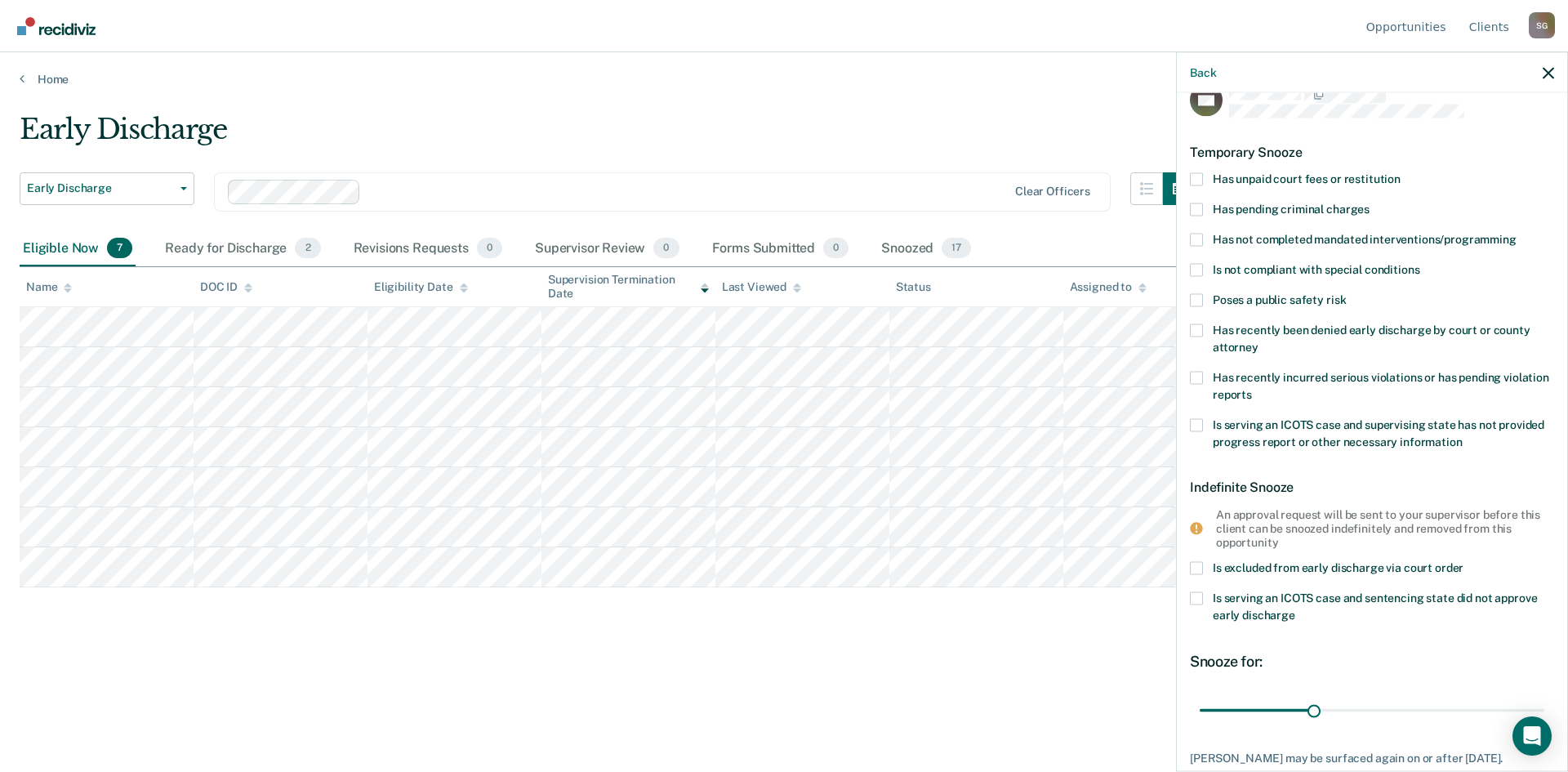
click at [1200, 242] on span at bounding box center [1197, 239] width 13 height 13
click at [1517, 232] on input "Has not completed mandated interventions/programming" at bounding box center [1517, 232] width 0 height 0
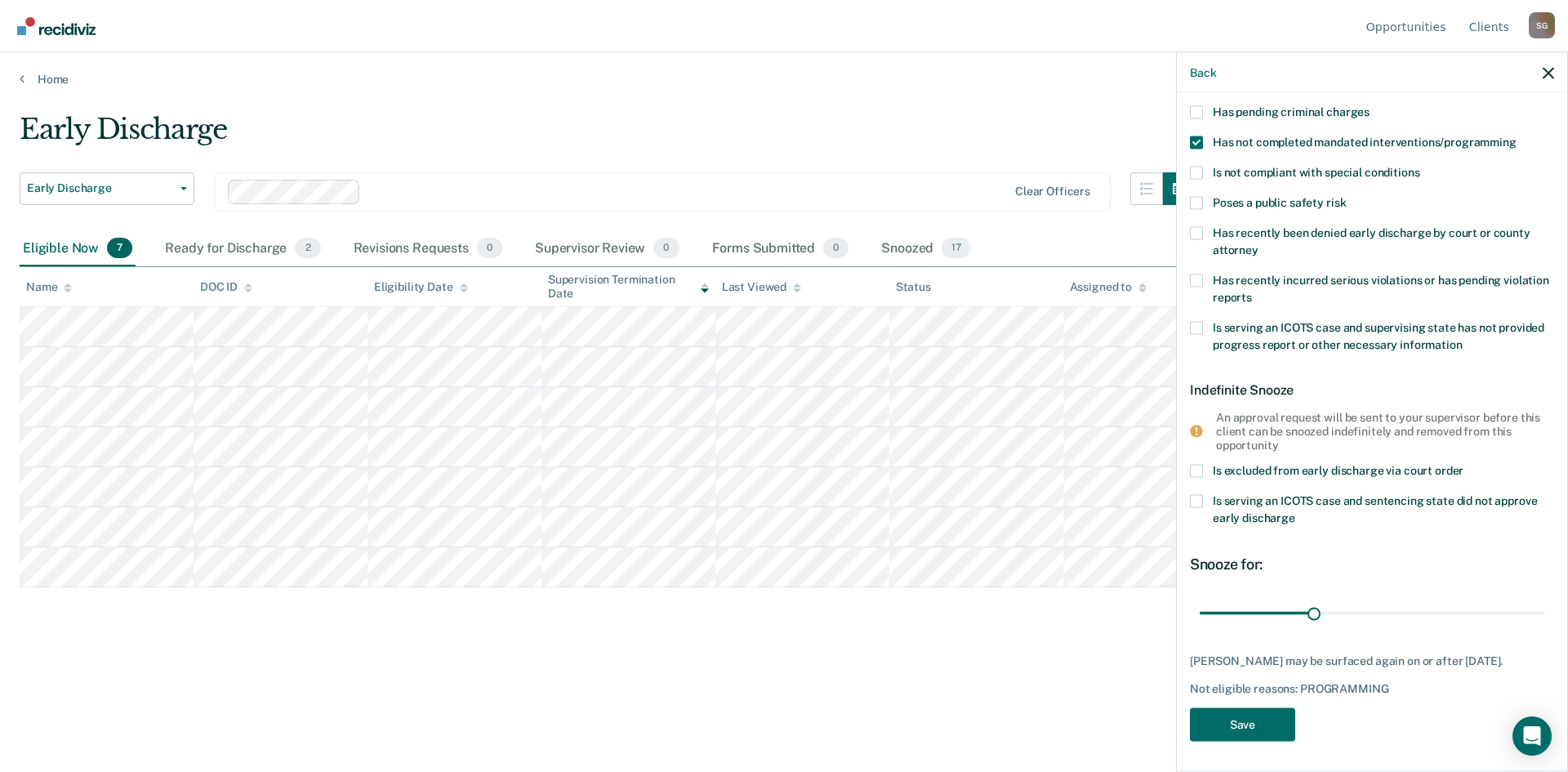
scroll to position [129, 0]
click at [1256, 726] on button "Save" at bounding box center [1243, 723] width 106 height 34
